Goal: Information Seeking & Learning: Check status

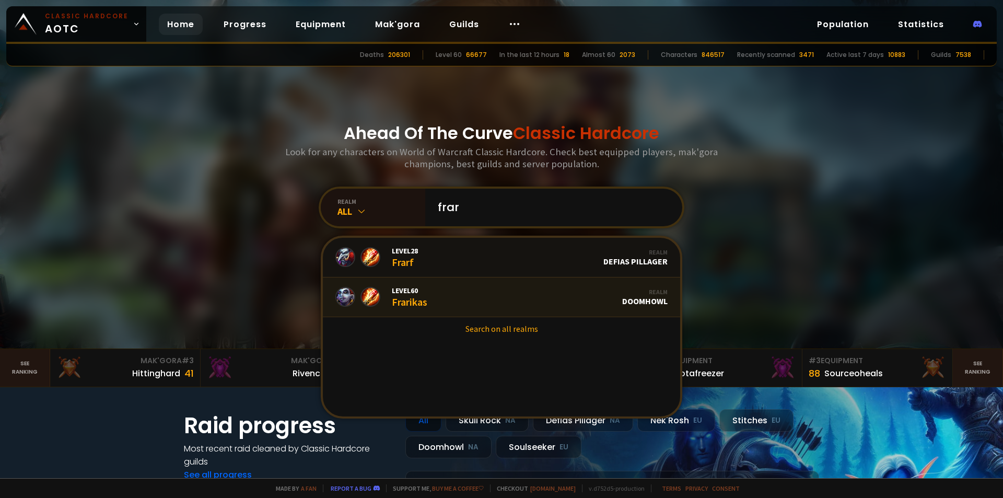
type input "frar"
click at [459, 296] on link "Level 60 Frarikas Realm Doomhowl" at bounding box center [501, 297] width 357 height 40
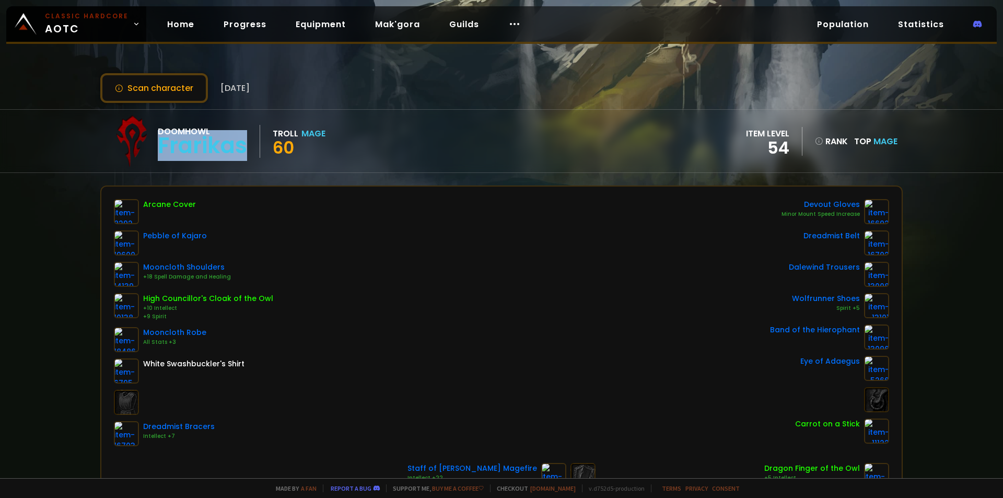
drag, startPoint x: 253, startPoint y: 147, endPoint x: 158, endPoint y: 148, distance: 94.6
click at [158, 148] on div "Doomhowl Frarikas" at bounding box center [209, 141] width 102 height 33
copy div "Frarikas"
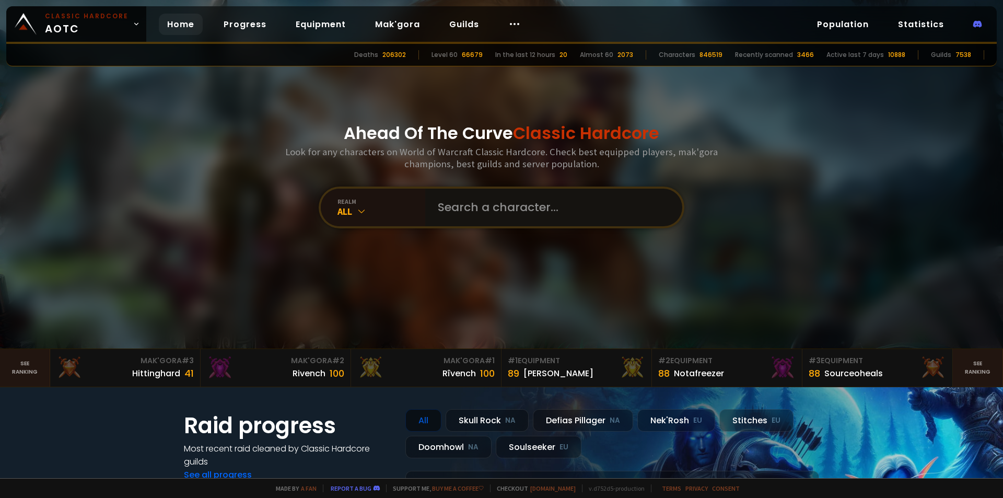
click at [511, 211] on input "text" at bounding box center [550, 208] width 238 height 38
paste input "Cartman"
type input "Cartman"
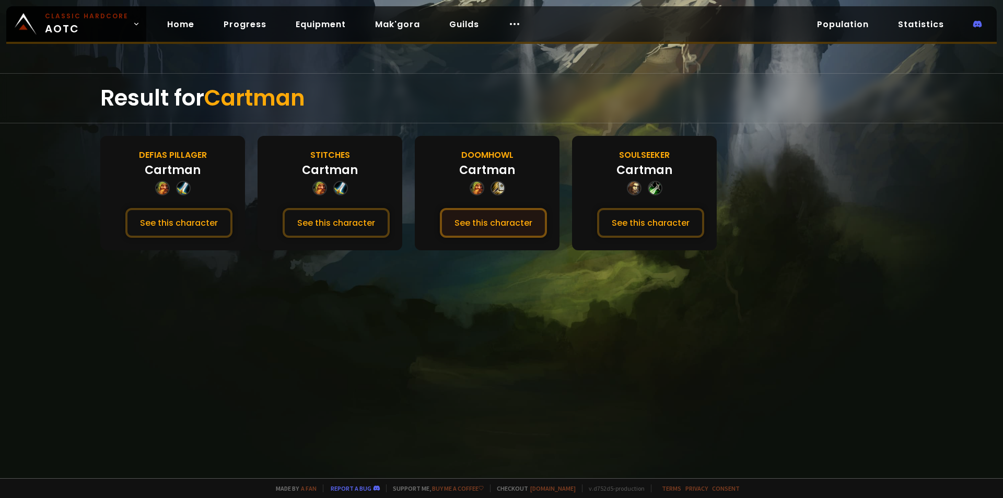
click at [463, 214] on button "See this character" at bounding box center [493, 223] width 107 height 30
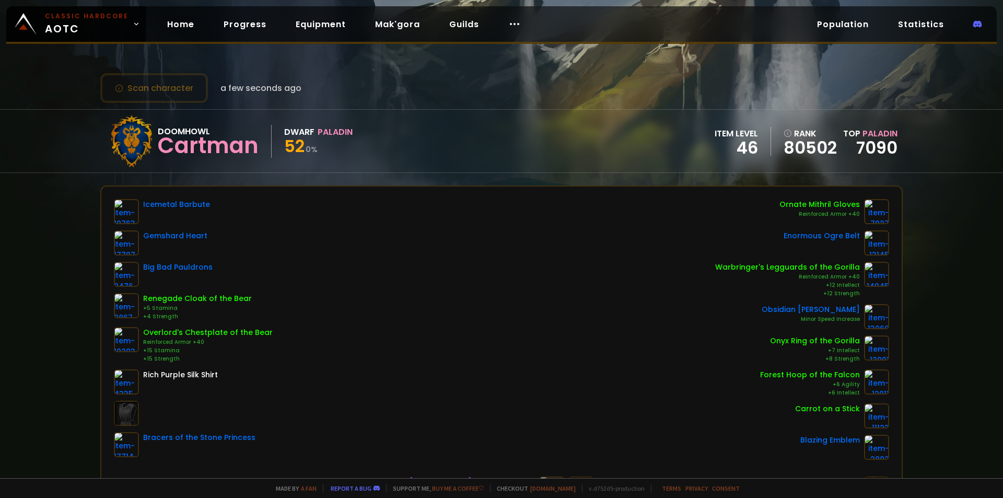
click at [55, 311] on div "Scan character a few seconds ago Doomhowl Cartman Dwarf Paladin 52 0 % item lev…" at bounding box center [501, 239] width 1003 height 478
drag, startPoint x: 49, startPoint y: 326, endPoint x: 55, endPoint y: 320, distance: 9.2
click at [49, 326] on div "Scan character a few seconds ago Doomhowl Cartman Dwarf Paladin 52 0 % item lev…" at bounding box center [501, 239] width 1003 height 478
